Goal: Information Seeking & Learning: Learn about a topic

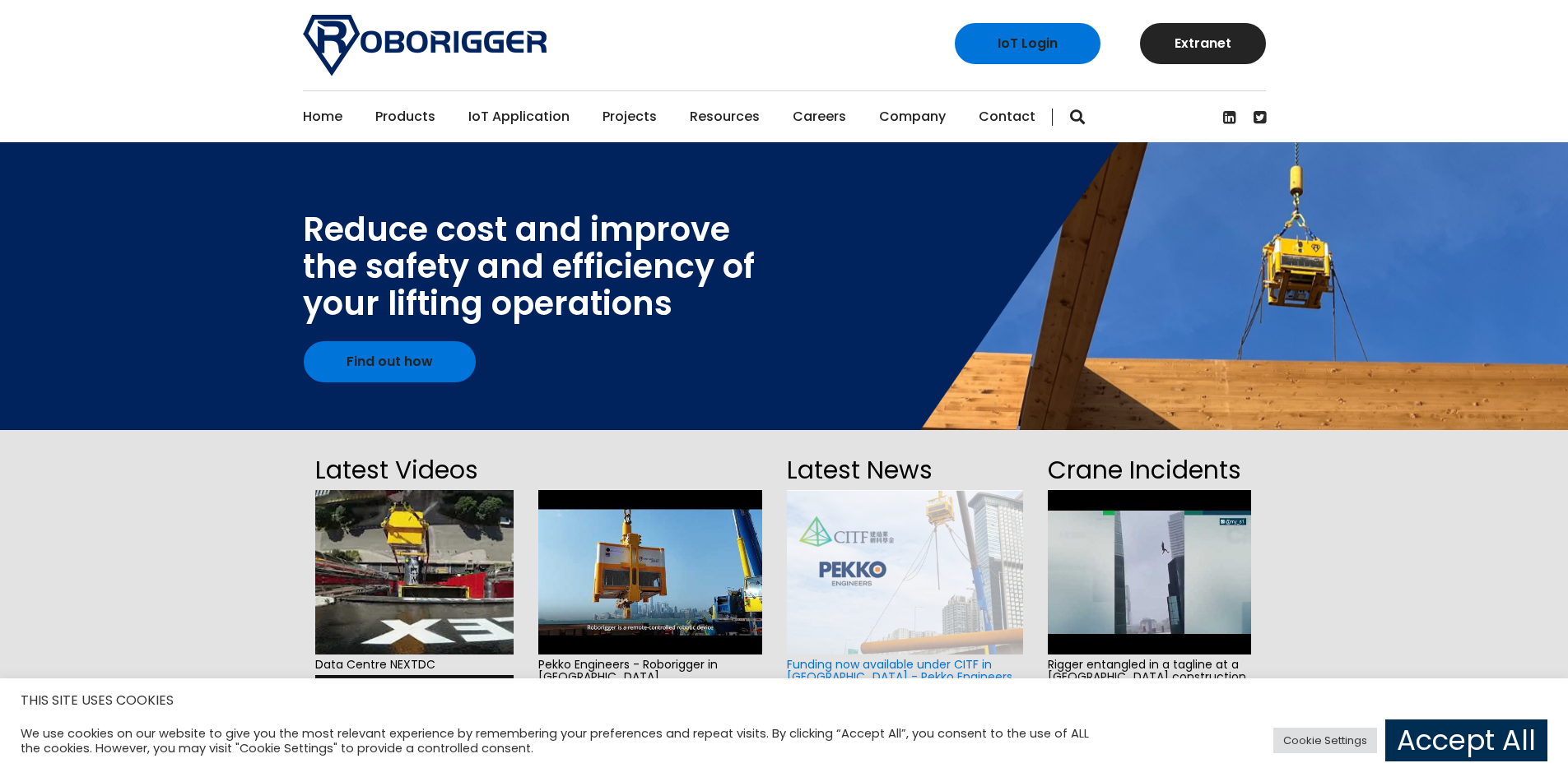
click at [1493, 736] on link "Accept All" at bounding box center [1466, 741] width 162 height 42
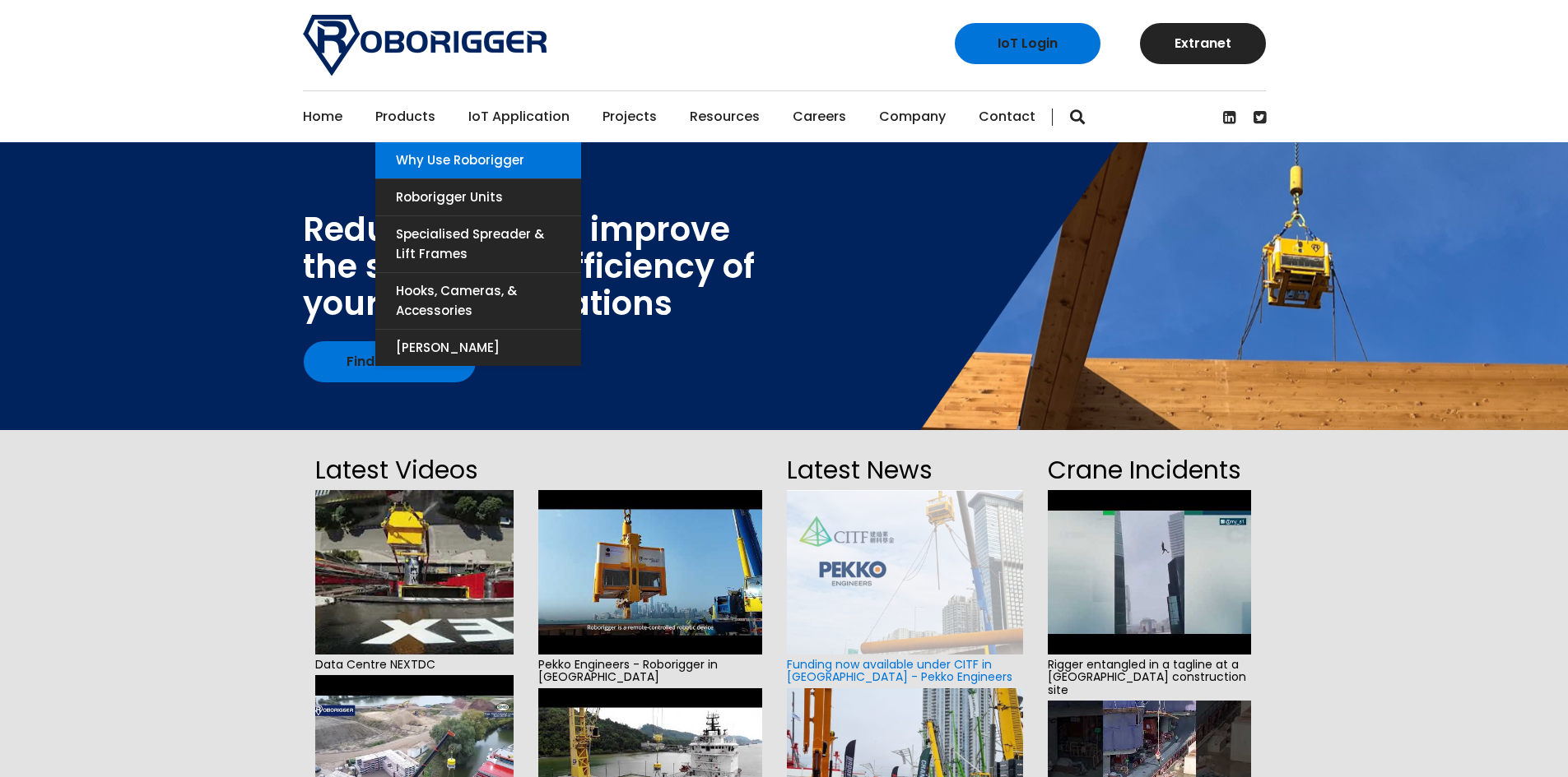
click at [415, 161] on link "Why use Roborigger" at bounding box center [477, 160] width 206 height 36
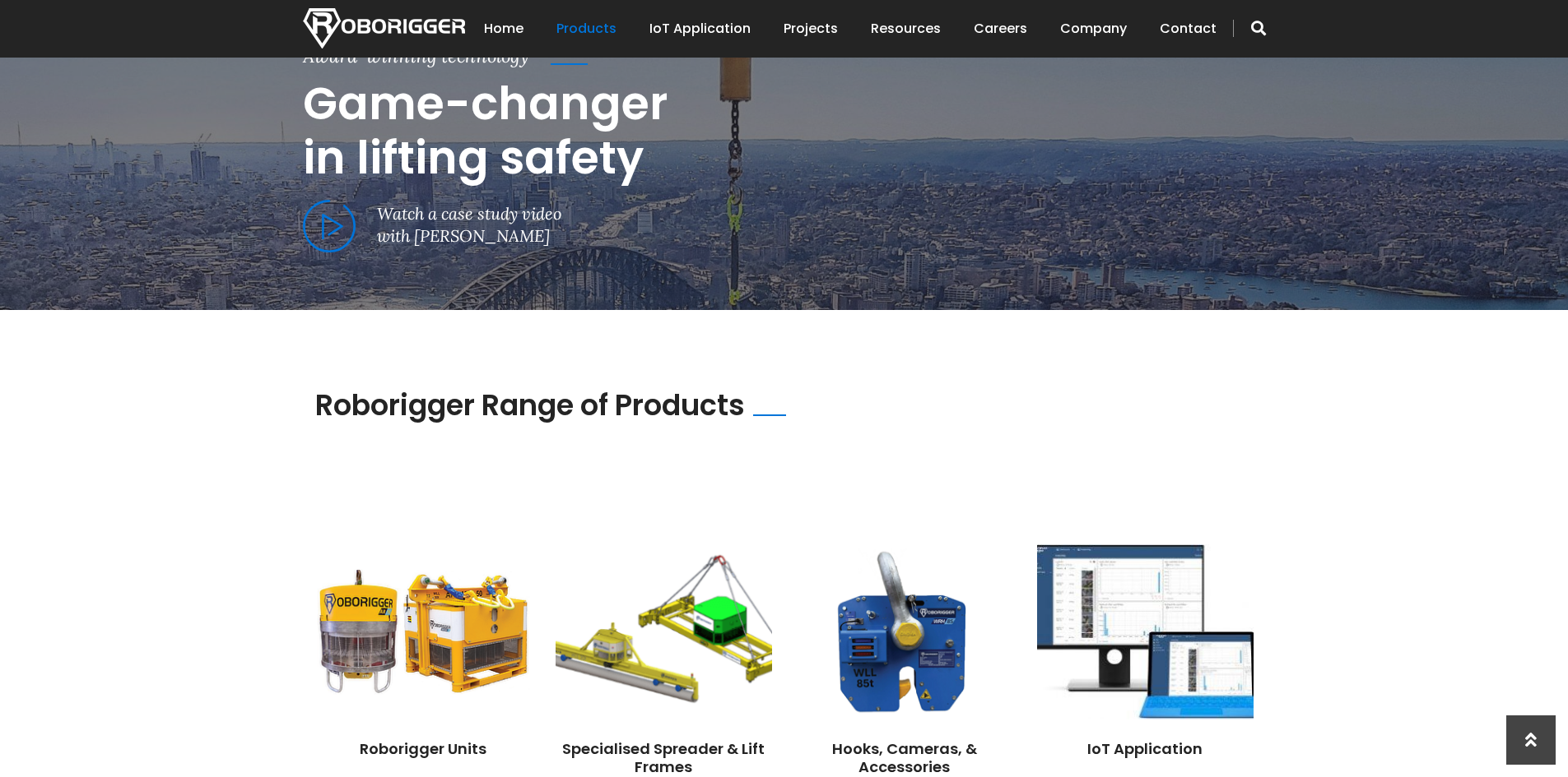
scroll to position [1152, 0]
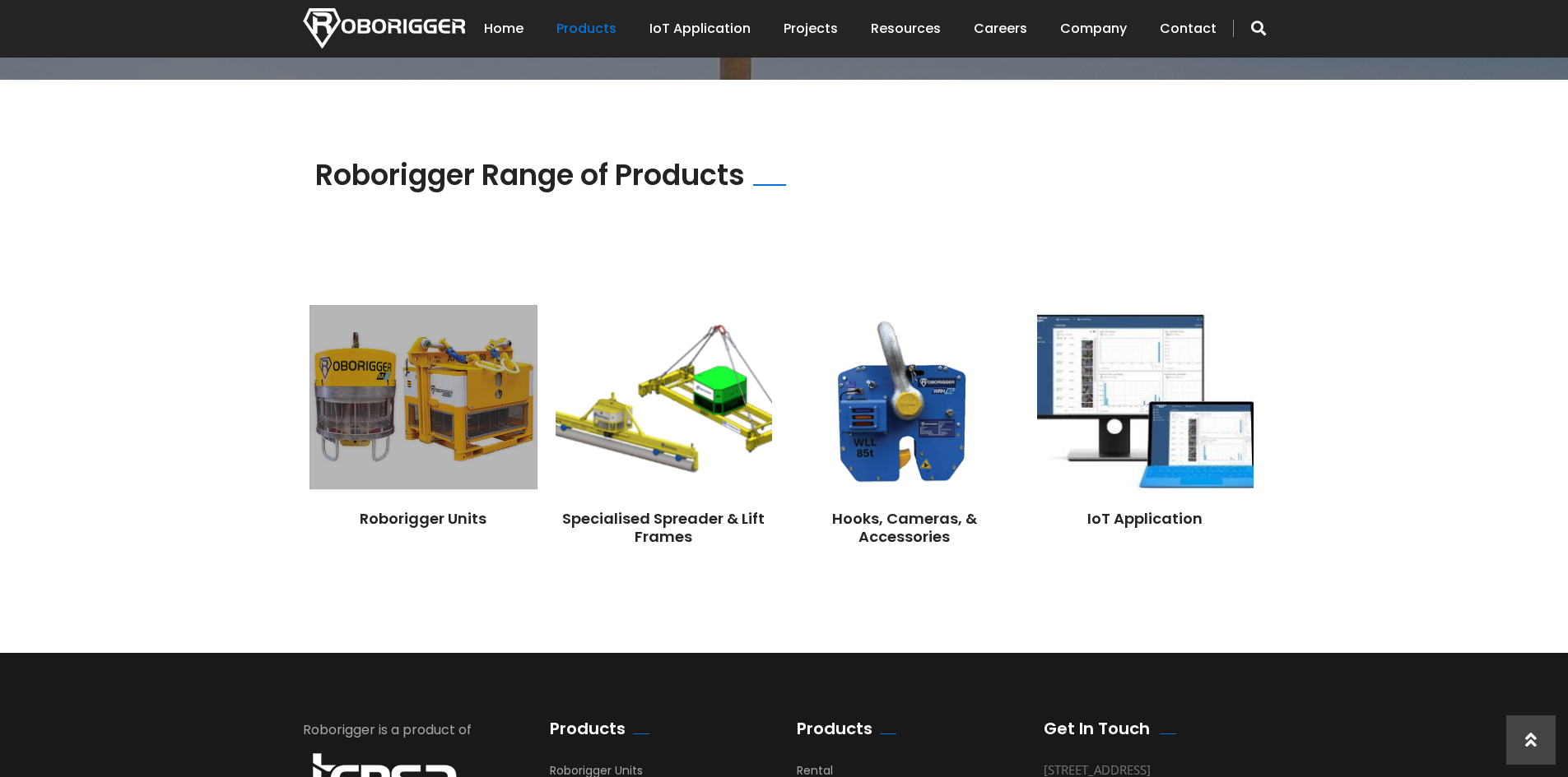
click at [458, 388] on img at bounding box center [423, 398] width 227 height 184
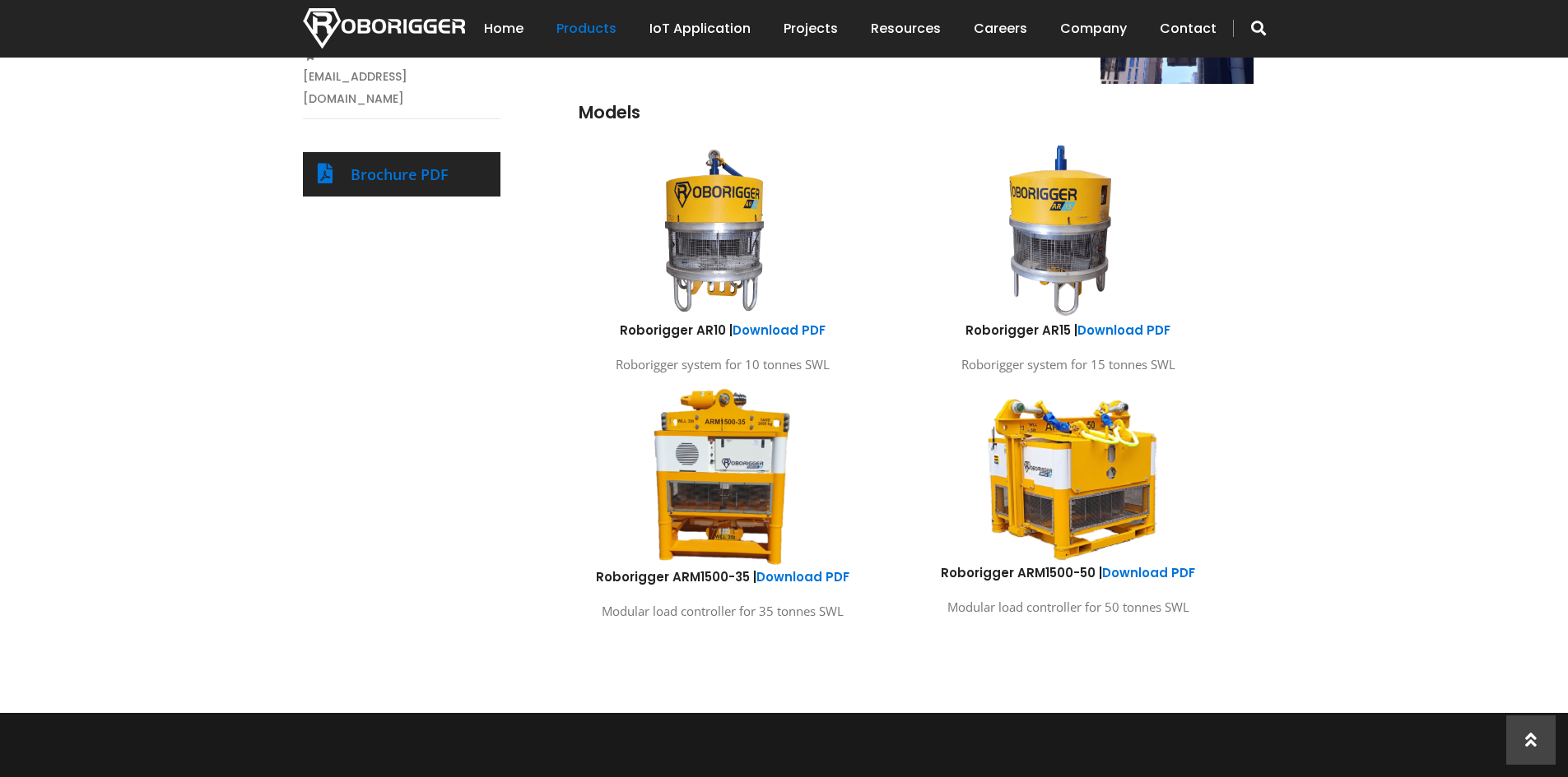
scroll to position [856, 0]
